Goal: Information Seeking & Learning: Learn about a topic

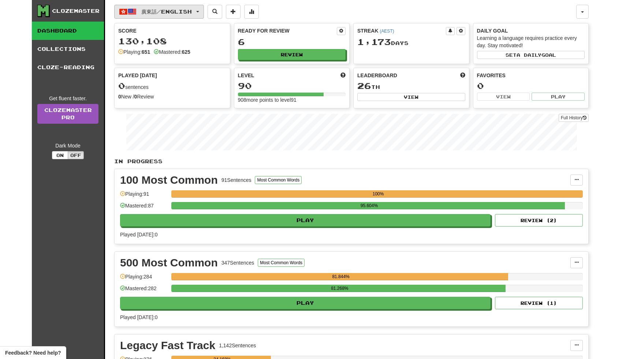
click at [204, 8] on button "廣東話 / English" at bounding box center [159, 12] width 90 height 14
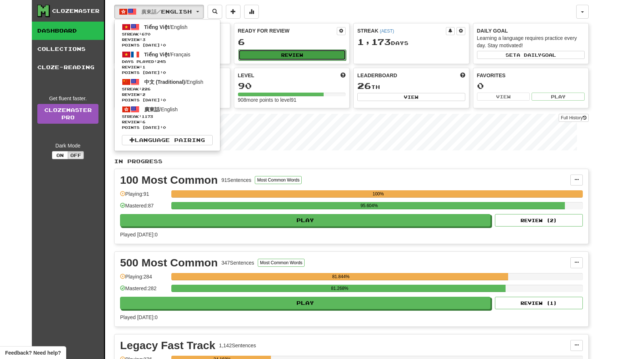
click at [248, 52] on button "Review" at bounding box center [292, 54] width 108 height 11
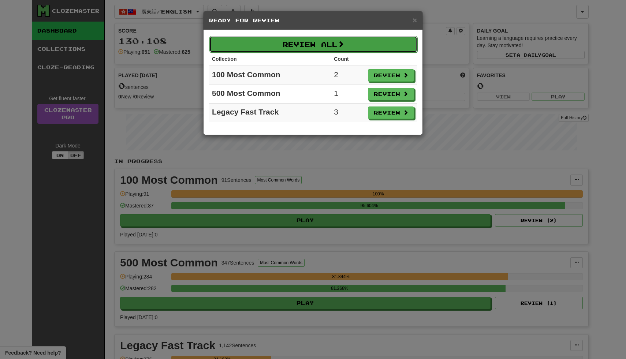
click at [327, 50] on button "Review All" at bounding box center [314, 44] width 208 height 17
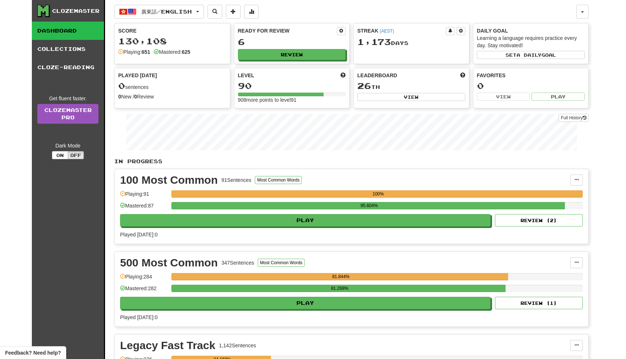
select select "**"
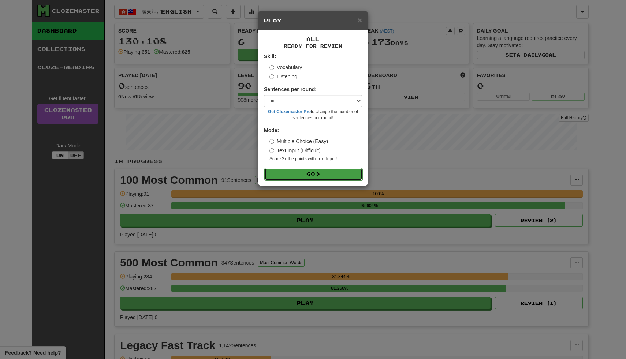
click at [296, 171] on button "Go" at bounding box center [313, 174] width 98 height 12
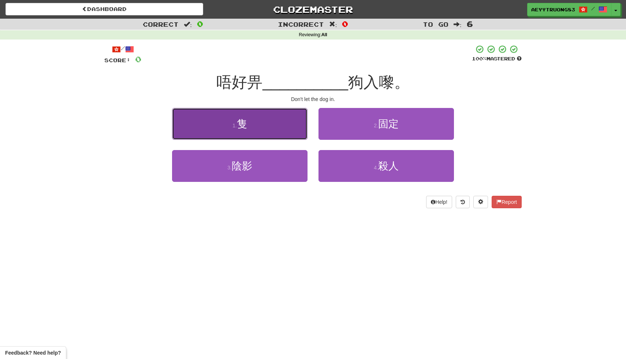
click at [283, 124] on button "1 . 隻" at bounding box center [240, 124] width 136 height 32
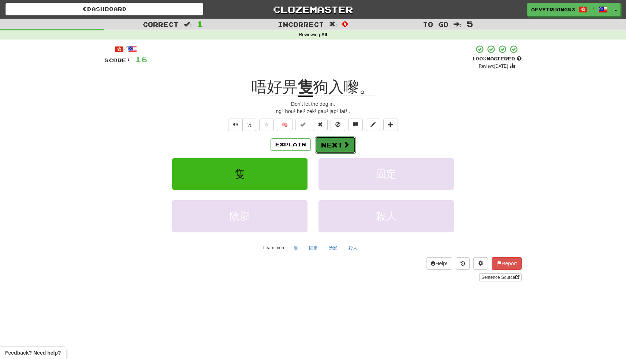
click at [331, 146] on button "Next" at bounding box center [335, 145] width 41 height 17
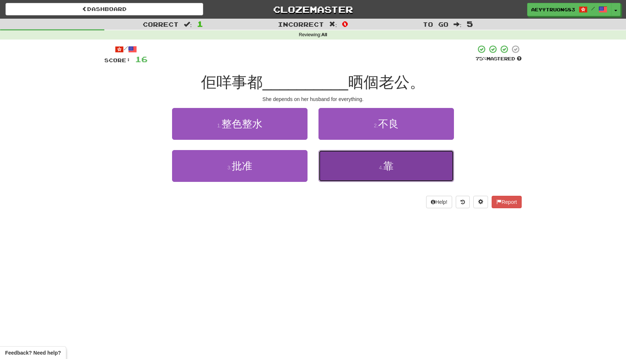
click at [330, 157] on button "4 . 靠" at bounding box center [387, 166] width 136 height 32
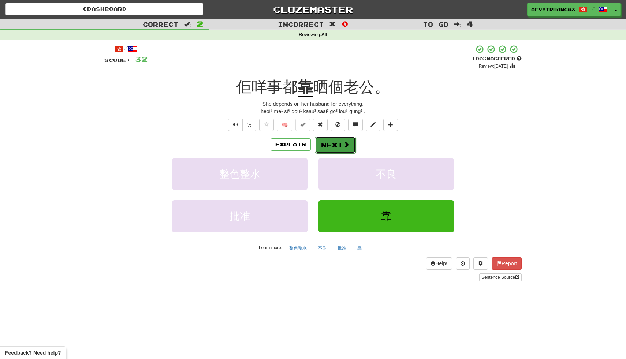
click at [322, 144] on button "Next" at bounding box center [335, 145] width 41 height 17
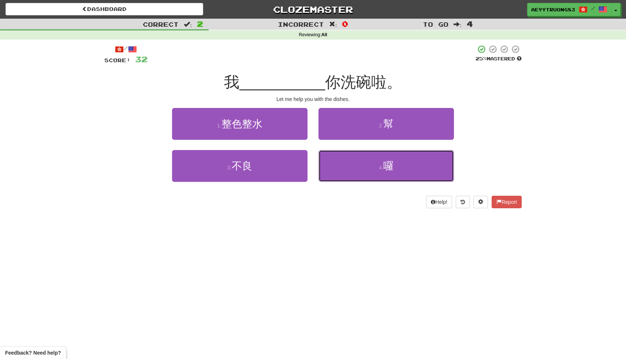
drag, startPoint x: 327, startPoint y: 165, endPoint x: 438, endPoint y: 76, distance: 141.7
click at [438, 76] on div "/ Score: 32 25 % Mastered 我 __________ 你洗碗啦。 Let me help you with the dishes. 1…" at bounding box center [313, 127] width 418 height 164
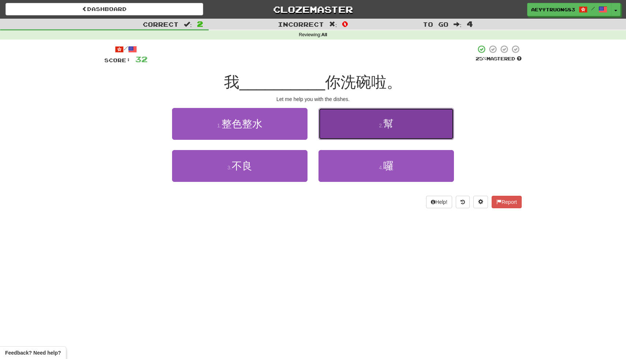
click at [400, 126] on button "2 . 幫" at bounding box center [387, 124] width 136 height 32
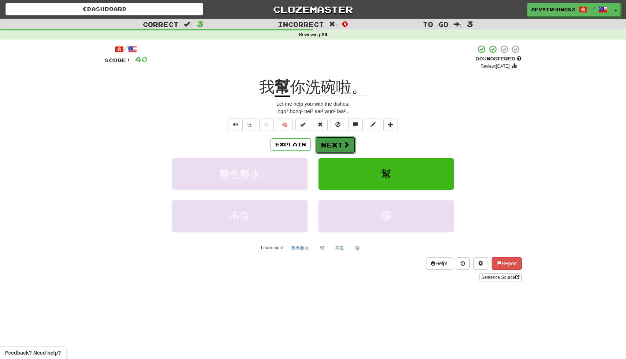
click at [326, 142] on button "Next" at bounding box center [335, 145] width 41 height 17
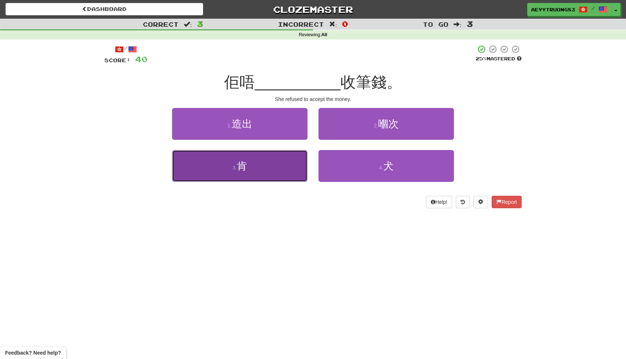
click at [288, 162] on button "3 . 肯" at bounding box center [240, 166] width 136 height 32
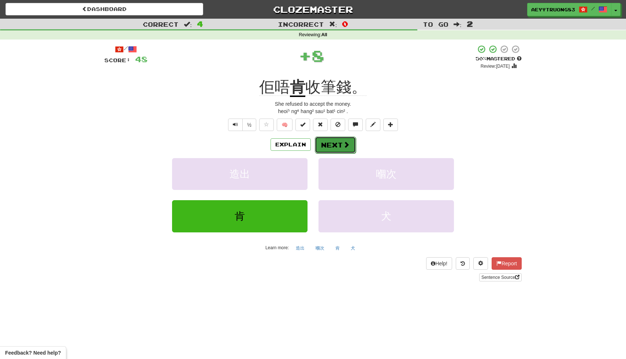
click at [344, 146] on span at bounding box center [346, 144] width 7 height 7
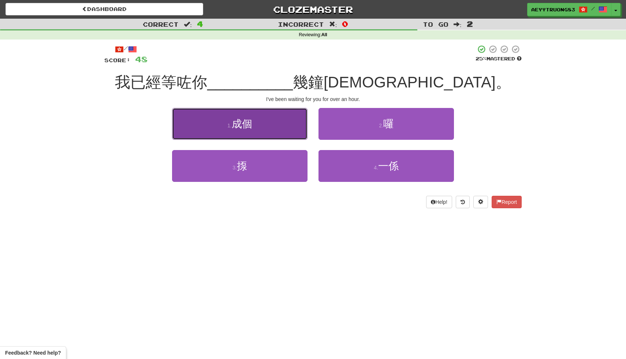
click at [279, 126] on button "1 . 成個" at bounding box center [240, 124] width 136 height 32
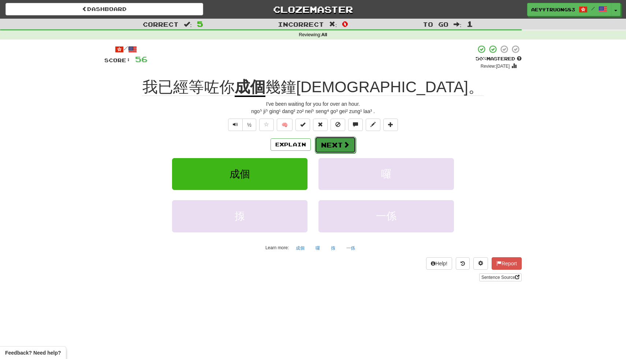
click at [332, 141] on button "Next" at bounding box center [335, 145] width 41 height 17
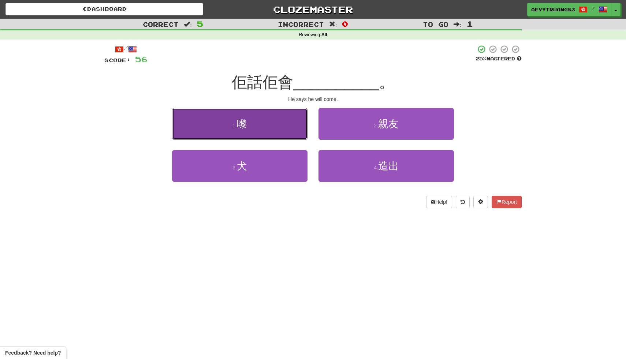
click at [290, 131] on button "1 . 嚟" at bounding box center [240, 124] width 136 height 32
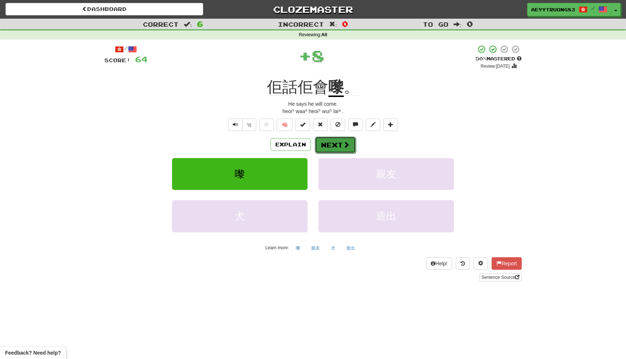
click at [343, 141] on span at bounding box center [346, 144] width 7 height 7
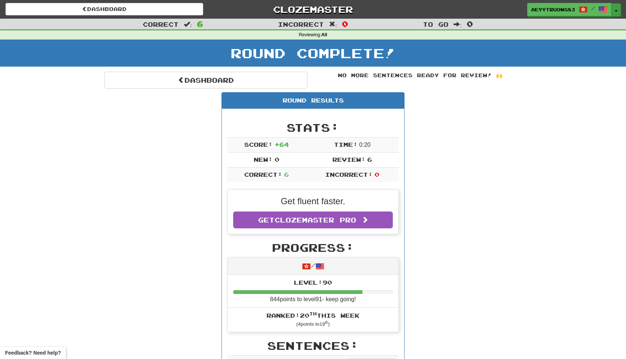
click at [616, 8] on button "Toggle Dropdown" at bounding box center [617, 9] width 10 height 13
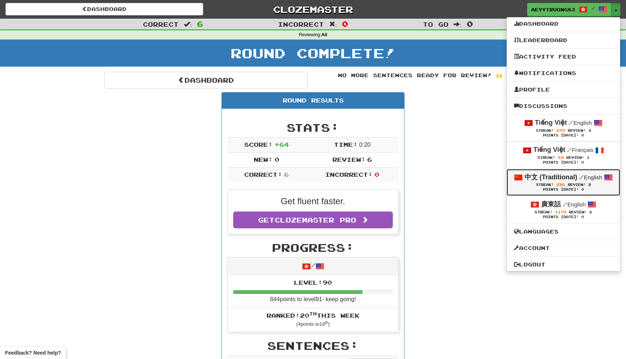
click at [558, 187] on span "226" at bounding box center [561, 184] width 9 height 4
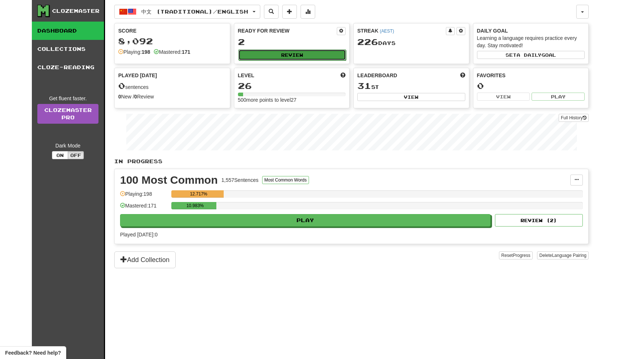
click at [321, 56] on button "Review" at bounding box center [292, 54] width 108 height 11
select select "**"
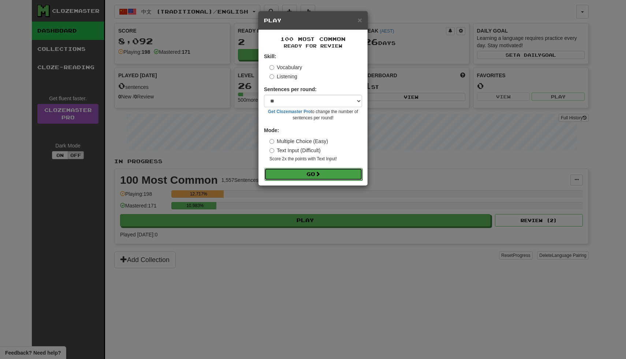
click at [290, 175] on button "Go" at bounding box center [313, 174] width 98 height 12
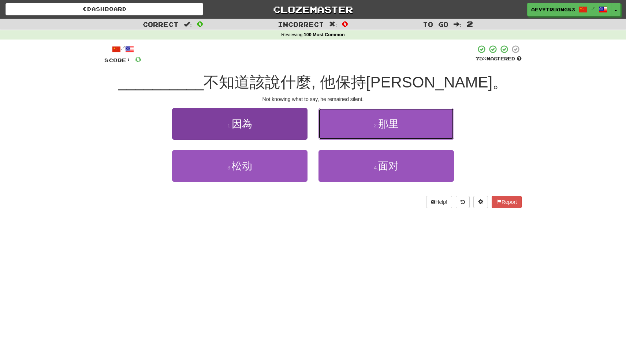
drag, startPoint x: 355, startPoint y: 127, endPoint x: 213, endPoint y: 127, distance: 141.8
click at [213, 127] on div "1 . 因為 2 . 那里" at bounding box center [313, 129] width 440 height 42
click at [213, 127] on button "1 . 因為" at bounding box center [240, 124] width 136 height 32
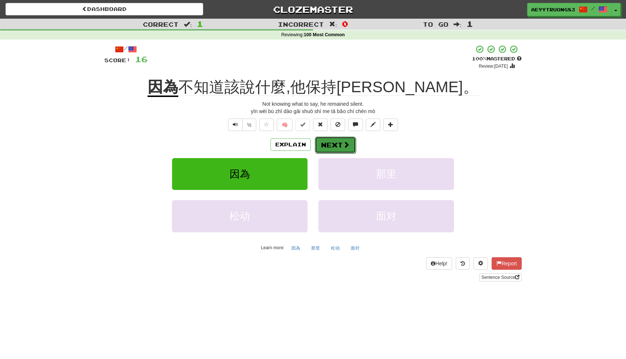
click at [338, 153] on button "Next" at bounding box center [335, 145] width 41 height 17
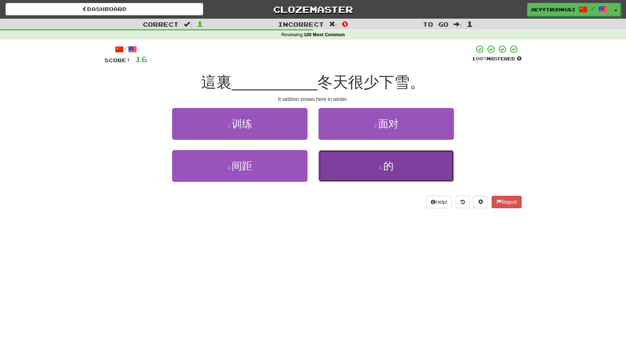
click at [339, 159] on button "4 . 的" at bounding box center [387, 166] width 136 height 32
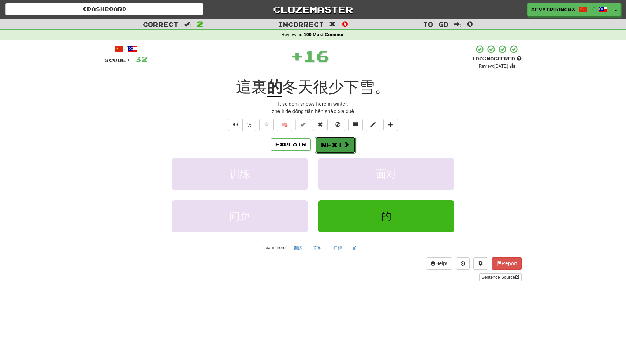
click at [346, 147] on span at bounding box center [346, 144] width 7 height 7
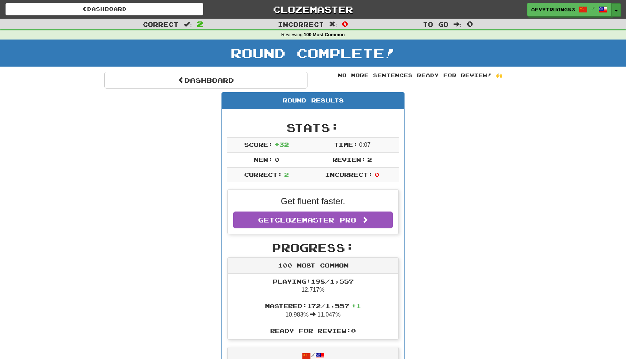
click at [616, 12] on button "Toggle Dropdown" at bounding box center [617, 9] width 10 height 13
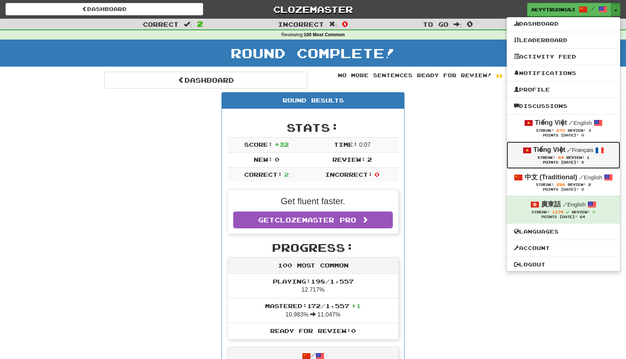
click at [538, 164] on div "Points [DATE]: 0" at bounding box center [563, 162] width 99 height 5
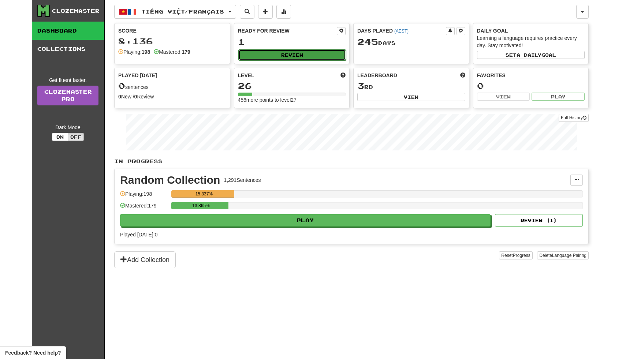
click at [299, 57] on button "Review" at bounding box center [292, 54] width 108 height 11
select select "**"
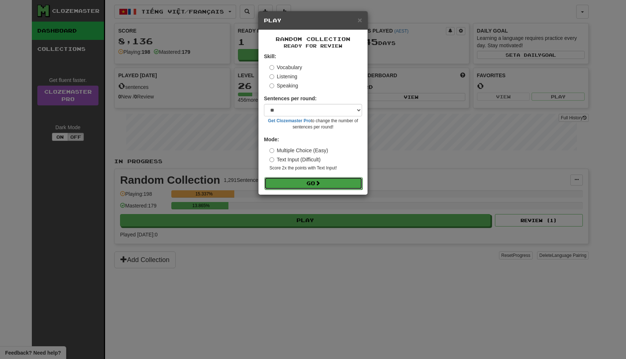
click at [307, 184] on button "Go" at bounding box center [313, 183] width 98 height 12
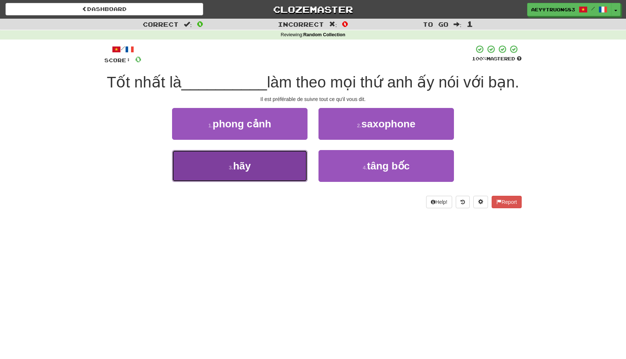
click at [286, 177] on button "3 . hãy" at bounding box center [240, 166] width 136 height 32
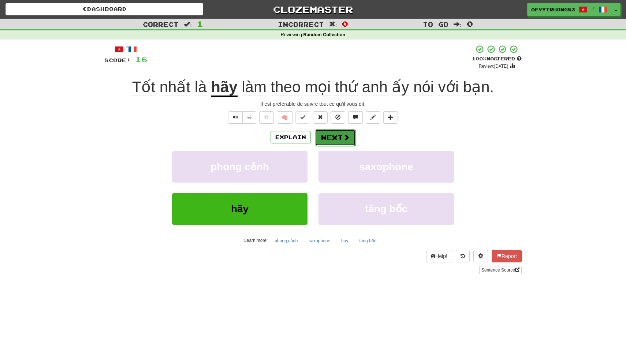
click at [330, 134] on button "Next" at bounding box center [335, 137] width 41 height 17
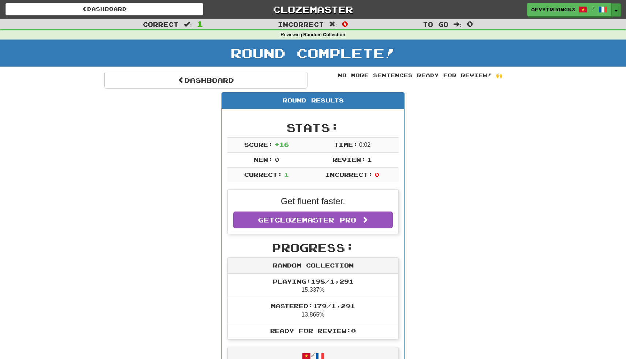
click at [616, 13] on button "Toggle Dropdown" at bounding box center [617, 9] width 10 height 13
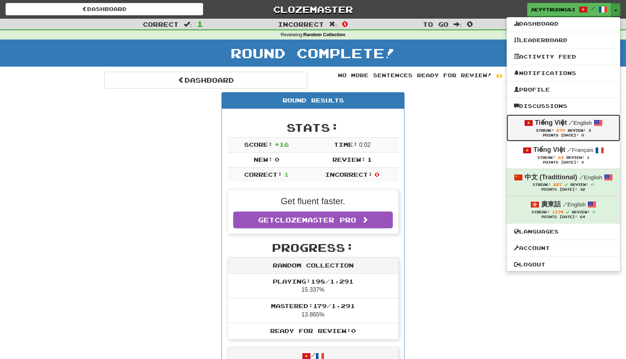
click at [572, 122] on span "/" at bounding box center [571, 122] width 5 height 7
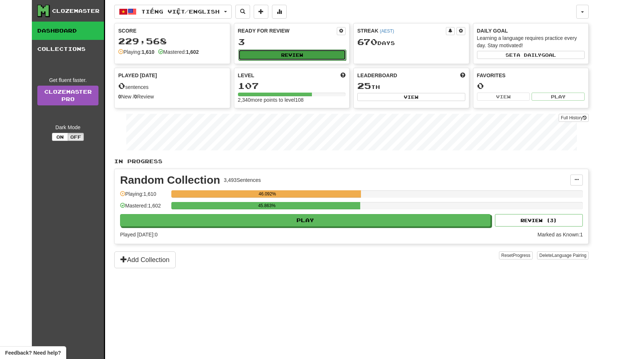
click at [331, 53] on button "Review" at bounding box center [292, 54] width 108 height 11
select select "**"
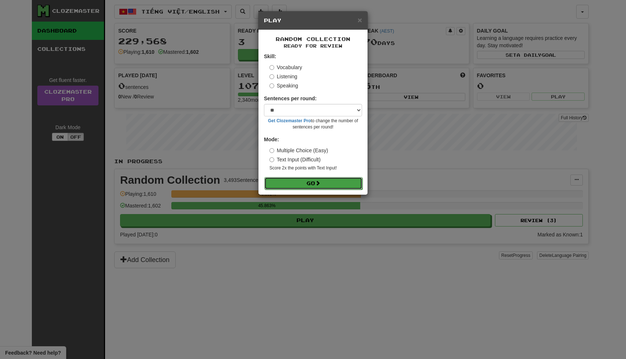
click at [318, 181] on span at bounding box center [317, 183] width 5 height 5
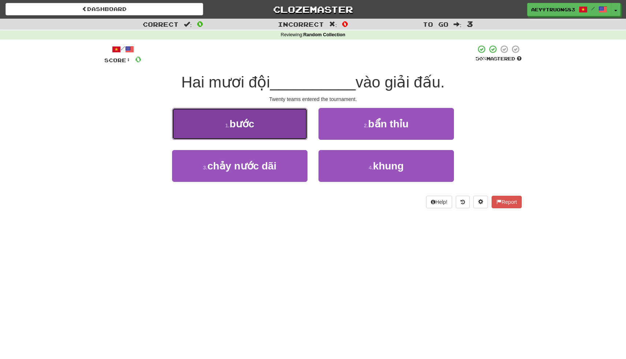
click at [295, 136] on button "1 . bước" at bounding box center [240, 124] width 136 height 32
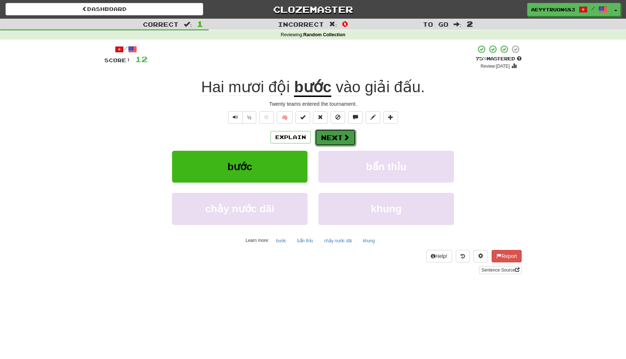
click at [322, 131] on button "Next" at bounding box center [335, 137] width 41 height 17
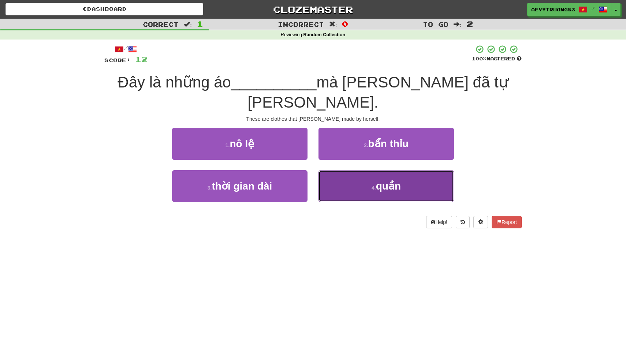
click at [339, 170] on button "4 . quần" at bounding box center [387, 186] width 136 height 32
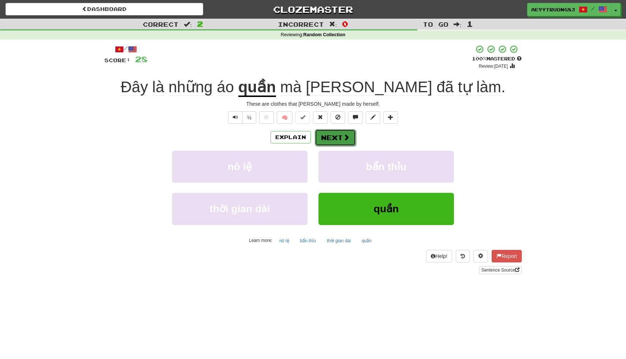
click at [337, 137] on button "Next" at bounding box center [335, 137] width 41 height 17
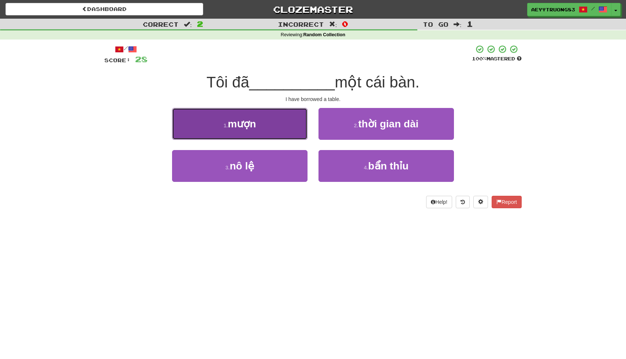
click at [290, 130] on button "1 . mượn" at bounding box center [240, 124] width 136 height 32
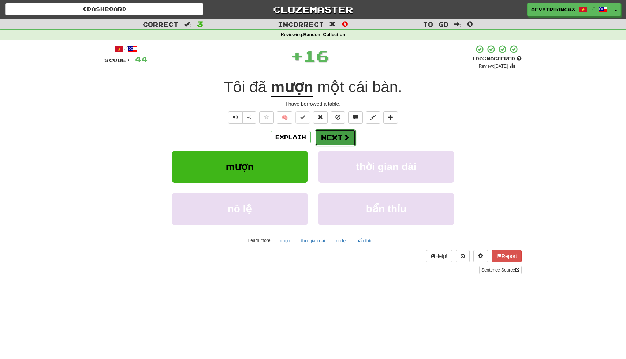
click at [337, 137] on button "Next" at bounding box center [335, 137] width 41 height 17
